Goal: Navigation & Orientation: Understand site structure

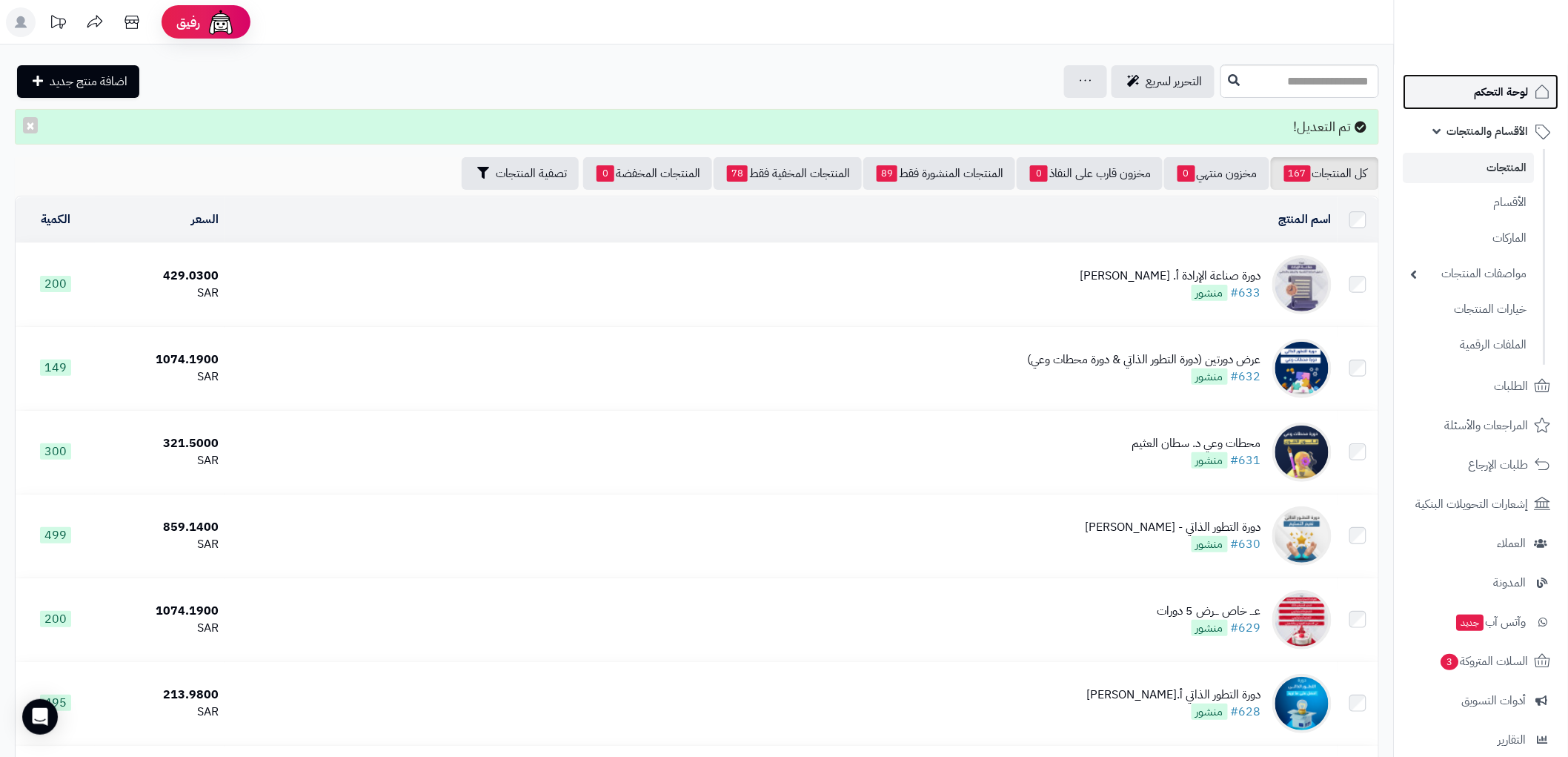
click at [1507, 82] on span "لوحة التحكم" at bounding box center [1501, 92] width 54 height 21
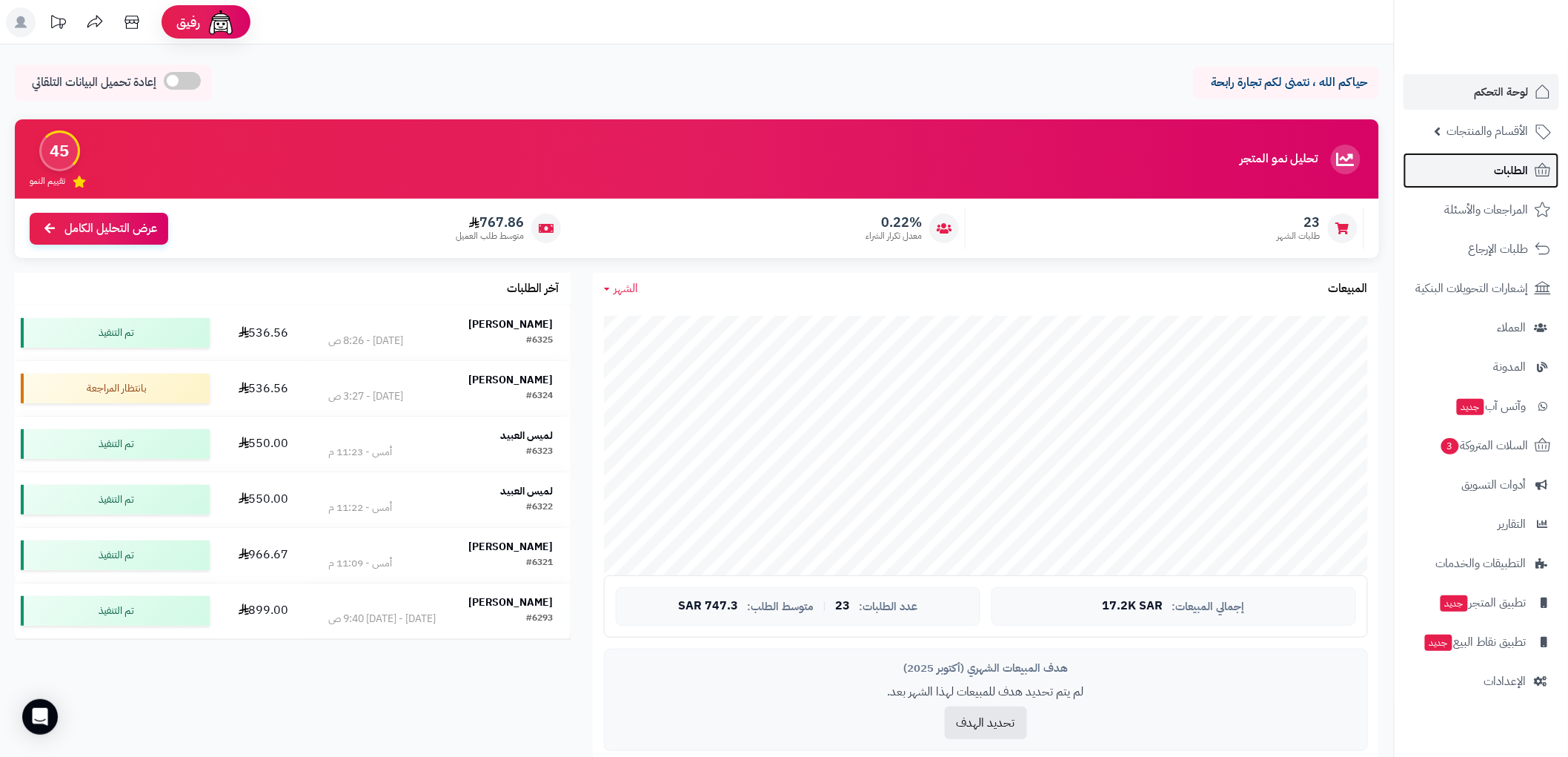
click at [1510, 174] on span "الطلبات" at bounding box center [1511, 170] width 34 height 21
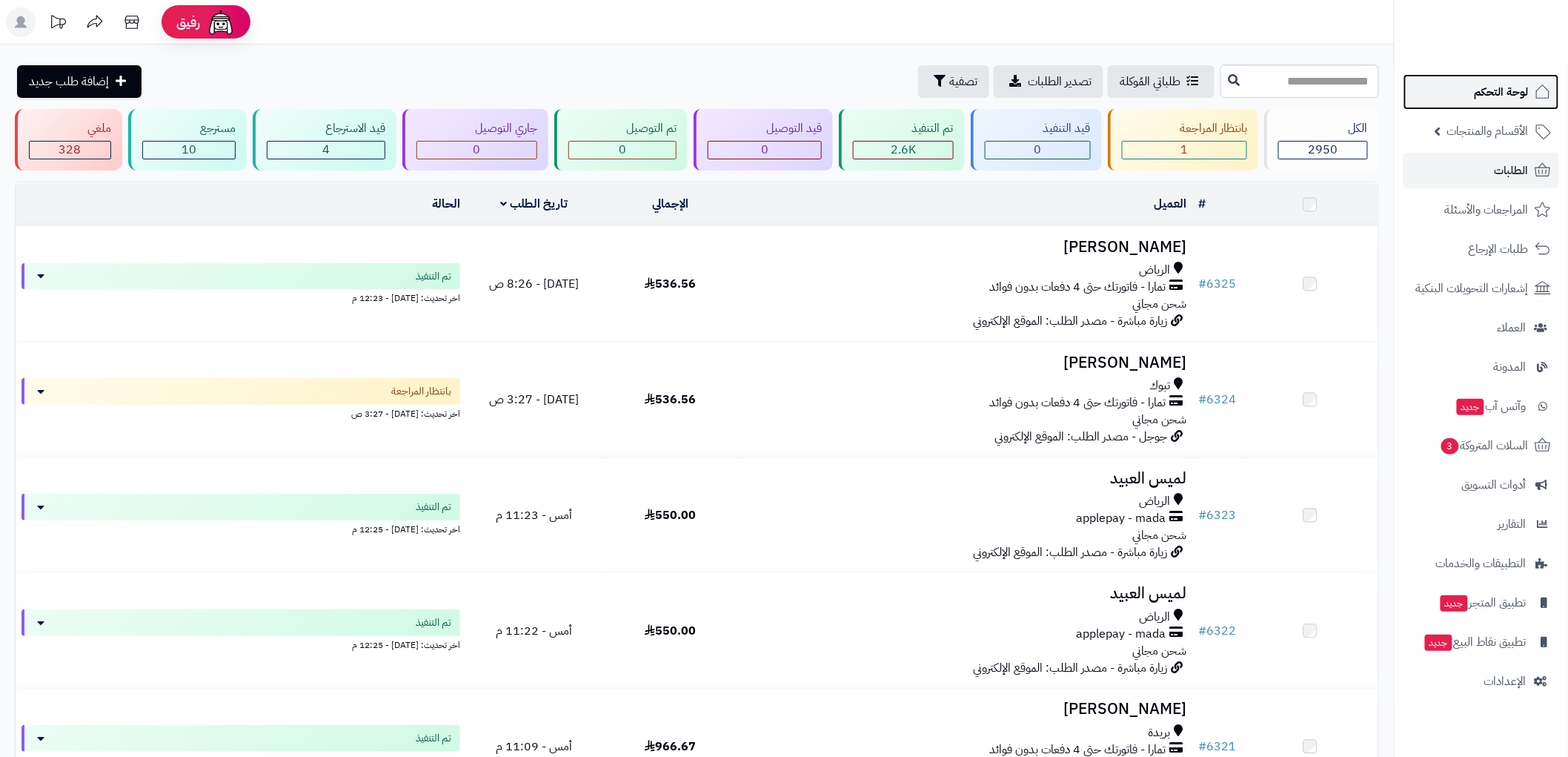
click at [1497, 98] on span "لوحة التحكم" at bounding box center [1501, 92] width 54 height 21
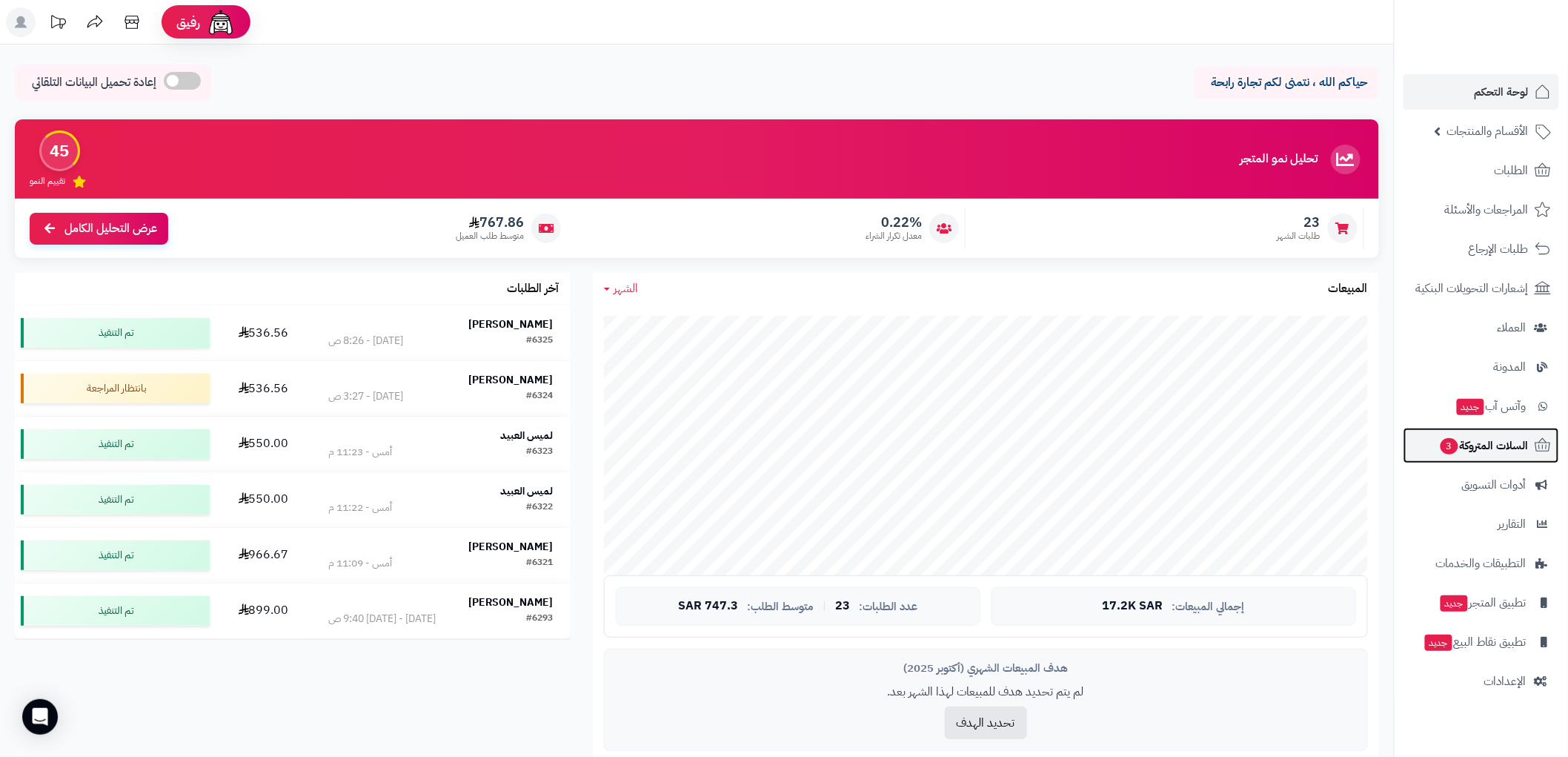
click at [1519, 439] on span "السلات المتروكة 3" at bounding box center [1483, 445] width 90 height 21
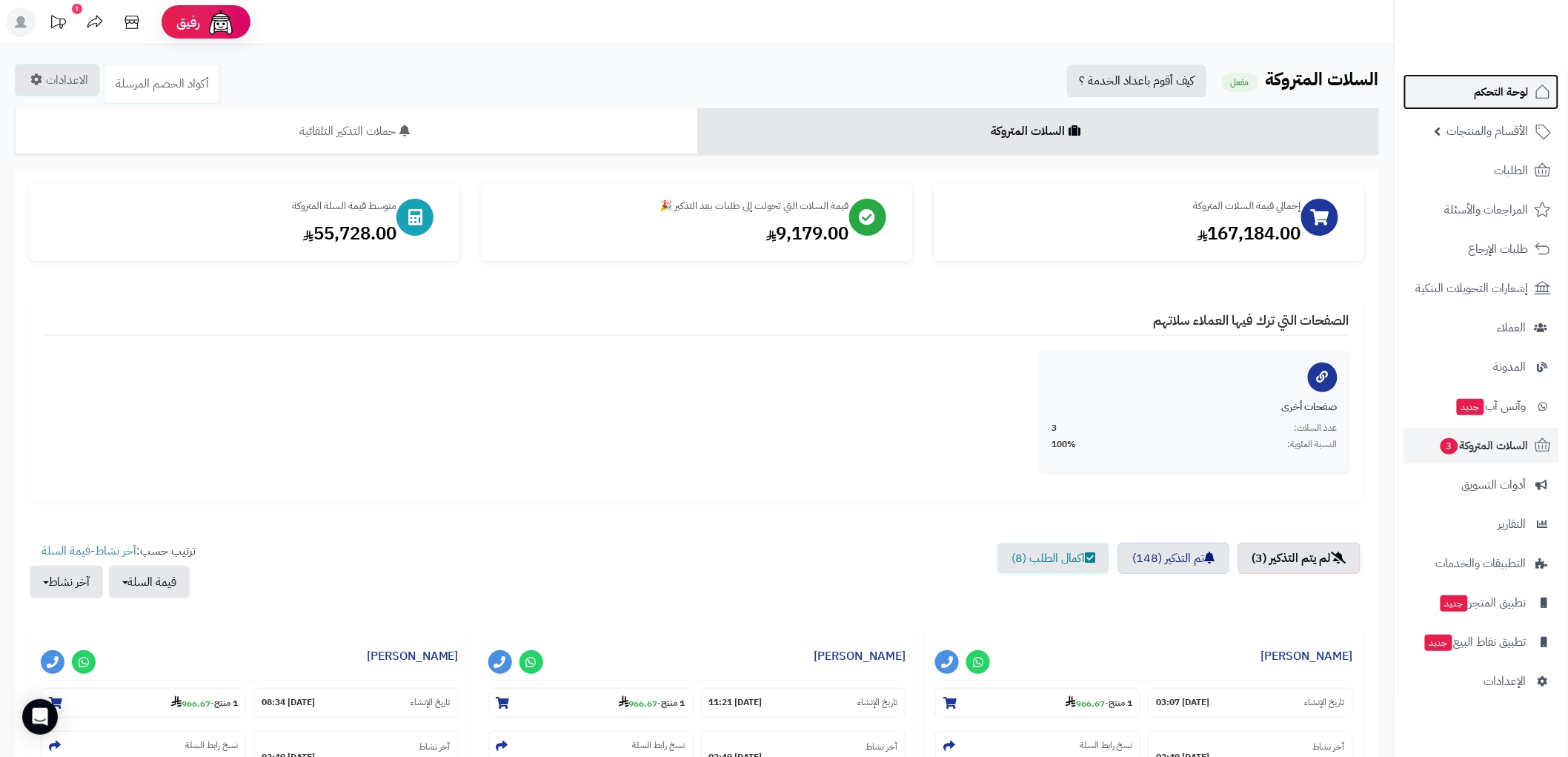
click at [1498, 85] on span "لوحة التحكم" at bounding box center [1501, 92] width 54 height 21
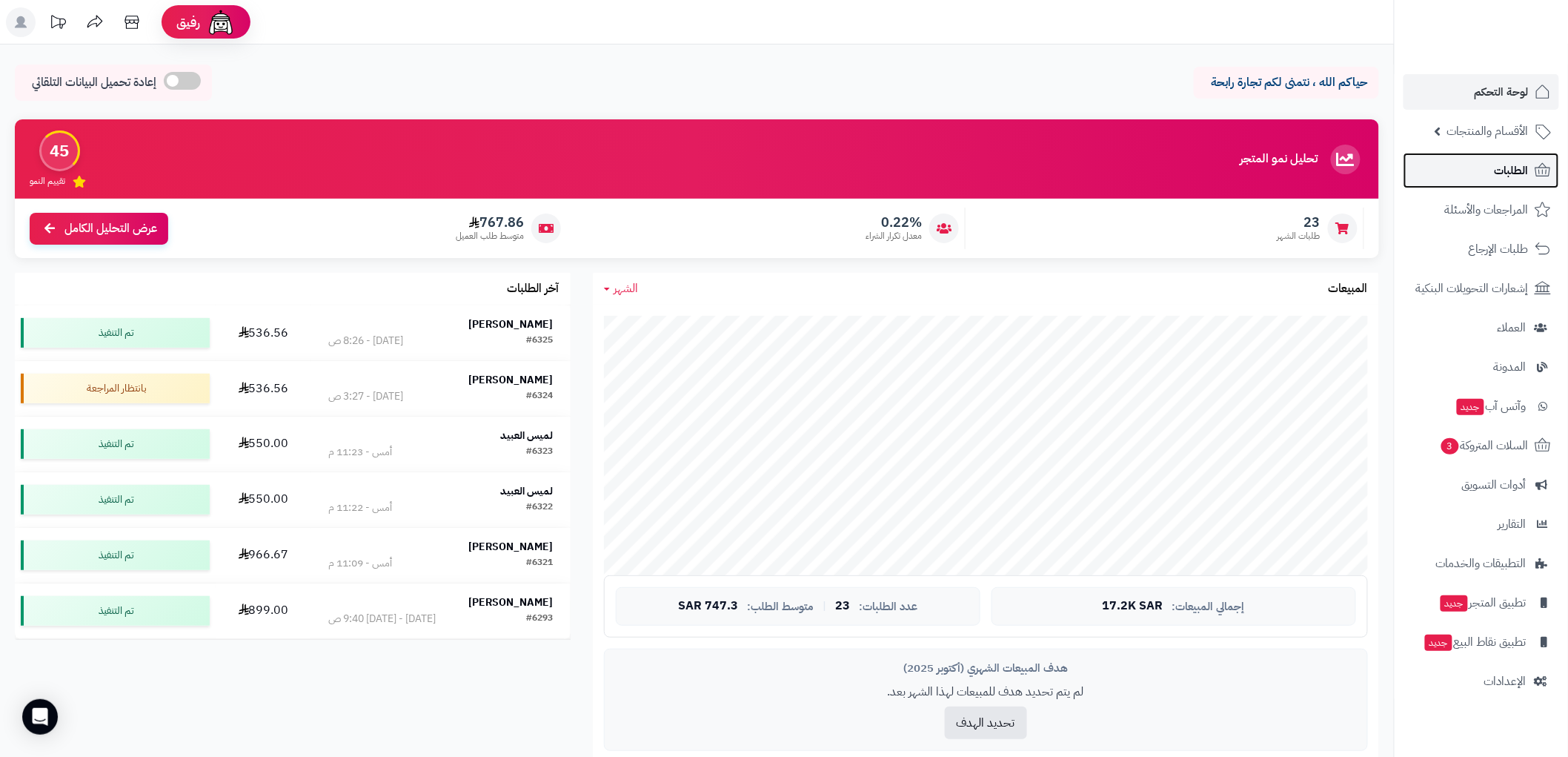
click at [1508, 173] on span "الطلبات" at bounding box center [1511, 170] width 34 height 21
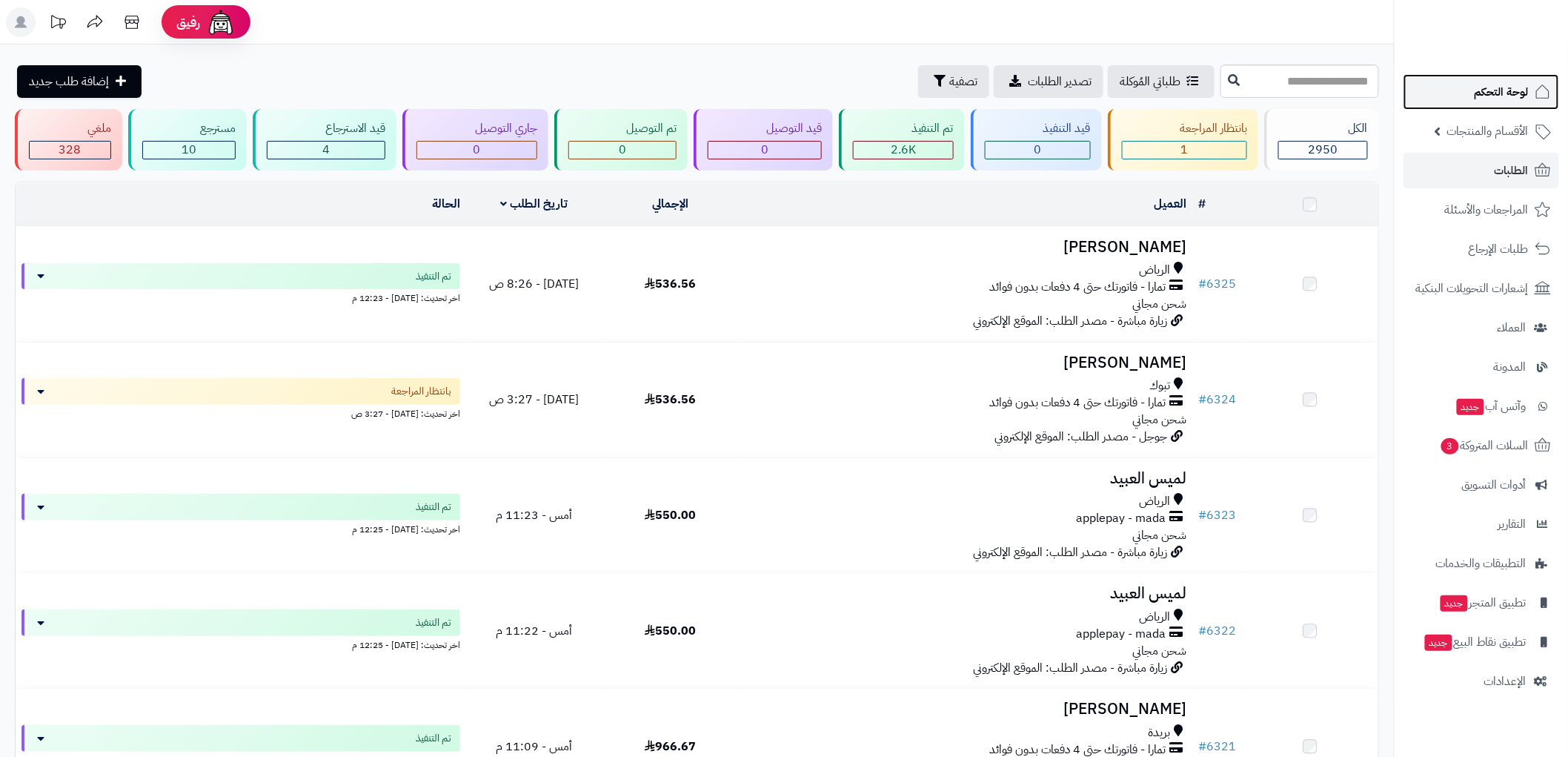
click at [1498, 87] on span "لوحة التحكم" at bounding box center [1501, 92] width 54 height 21
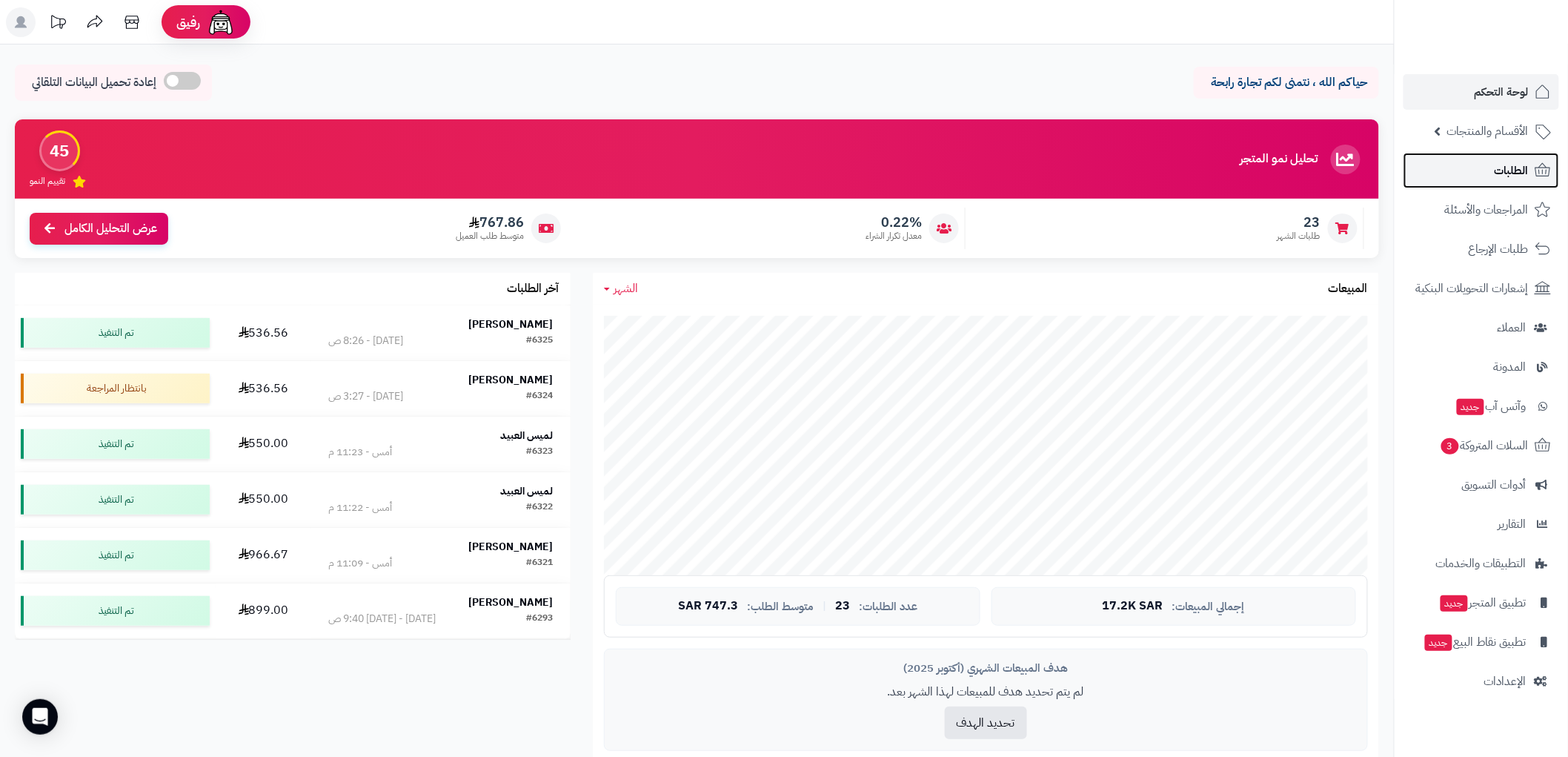
click at [1531, 166] on link "الطلبات" at bounding box center [1481, 171] width 156 height 36
